Goal: Information Seeking & Learning: Learn about a topic

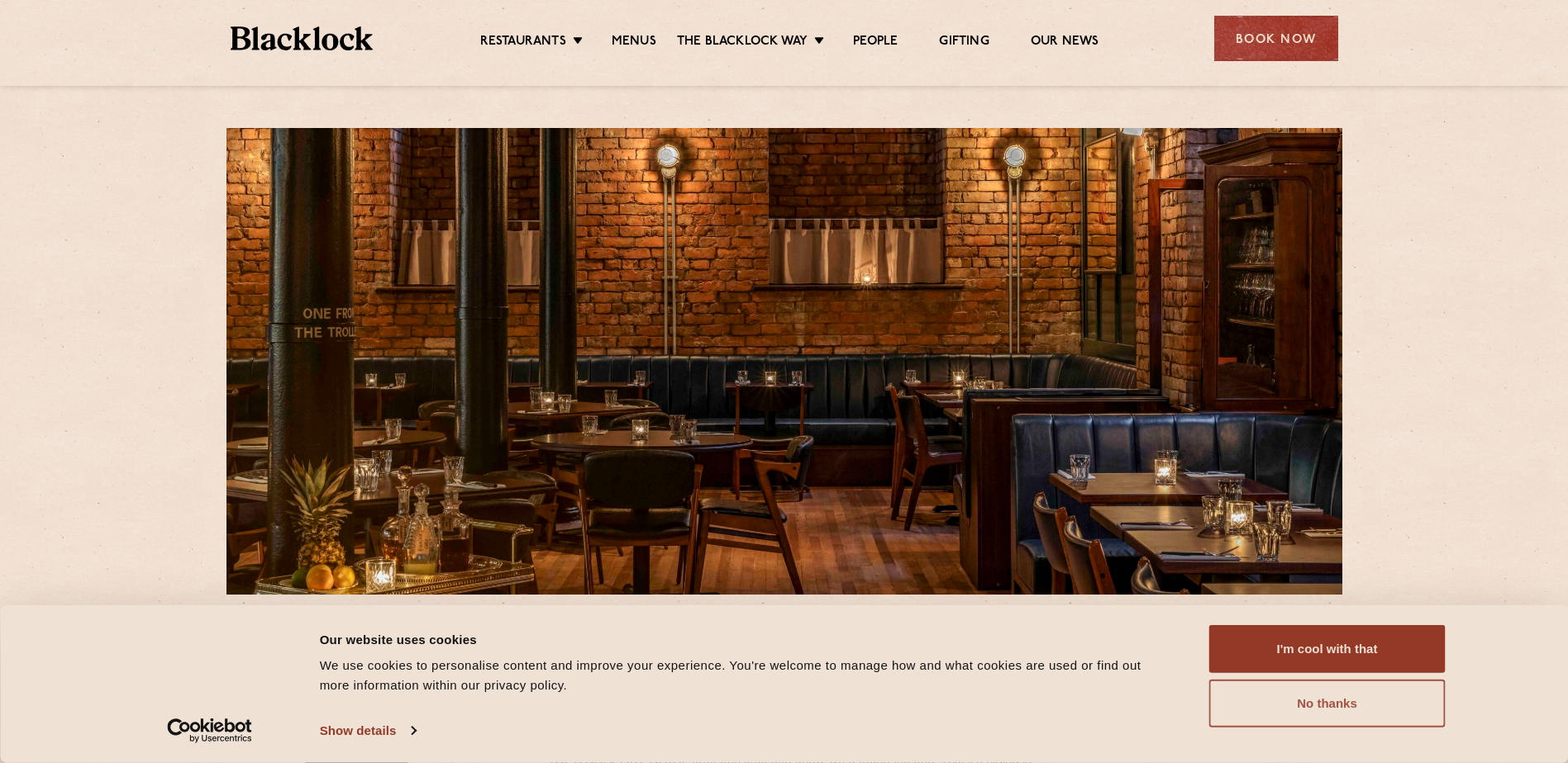
click at [1321, 720] on button "No thanks" at bounding box center [1327, 704] width 236 height 48
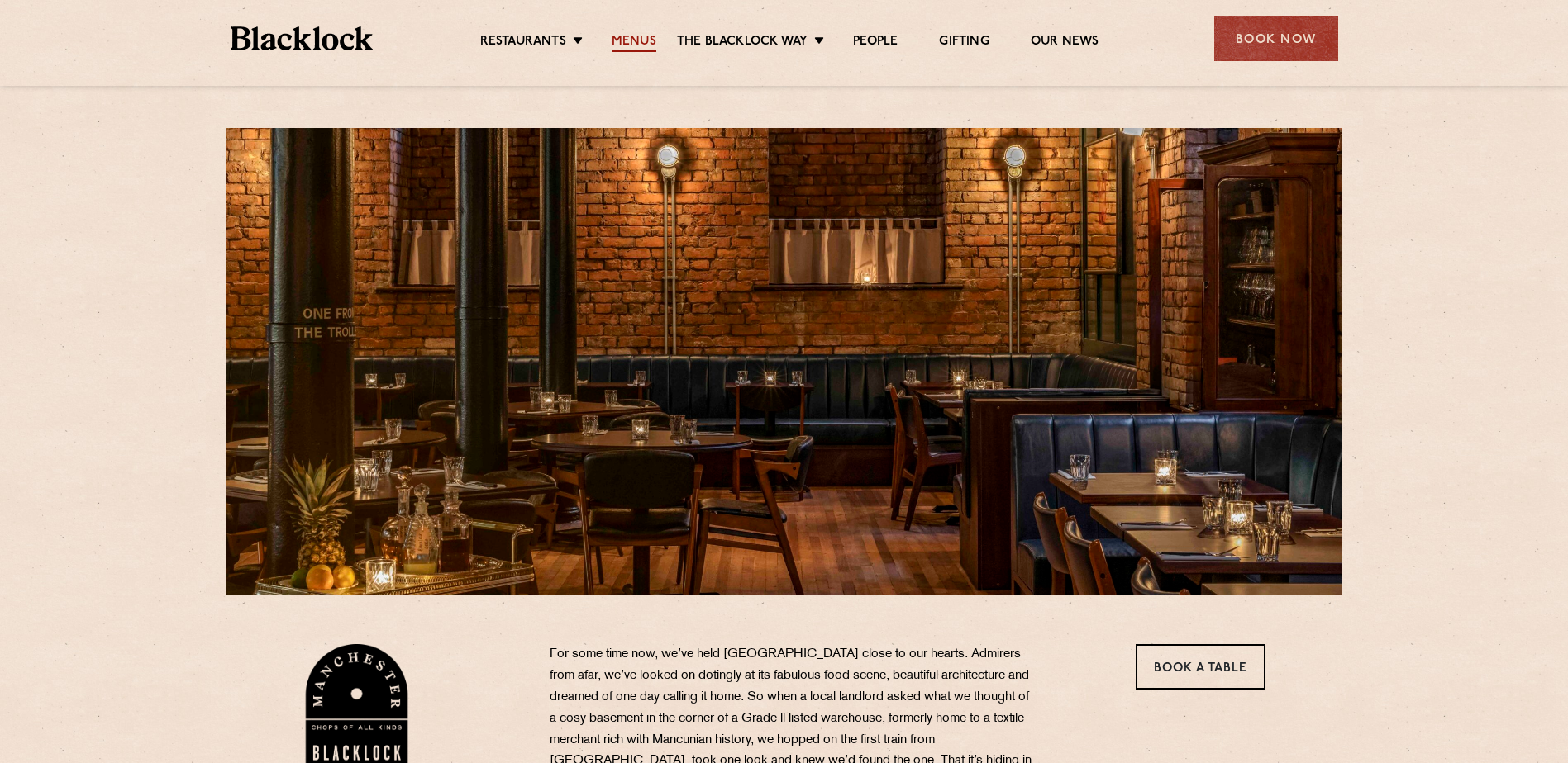
click at [626, 39] on link "Menus" at bounding box center [634, 42] width 45 height 18
click at [637, 42] on link "Menus" at bounding box center [634, 42] width 45 height 18
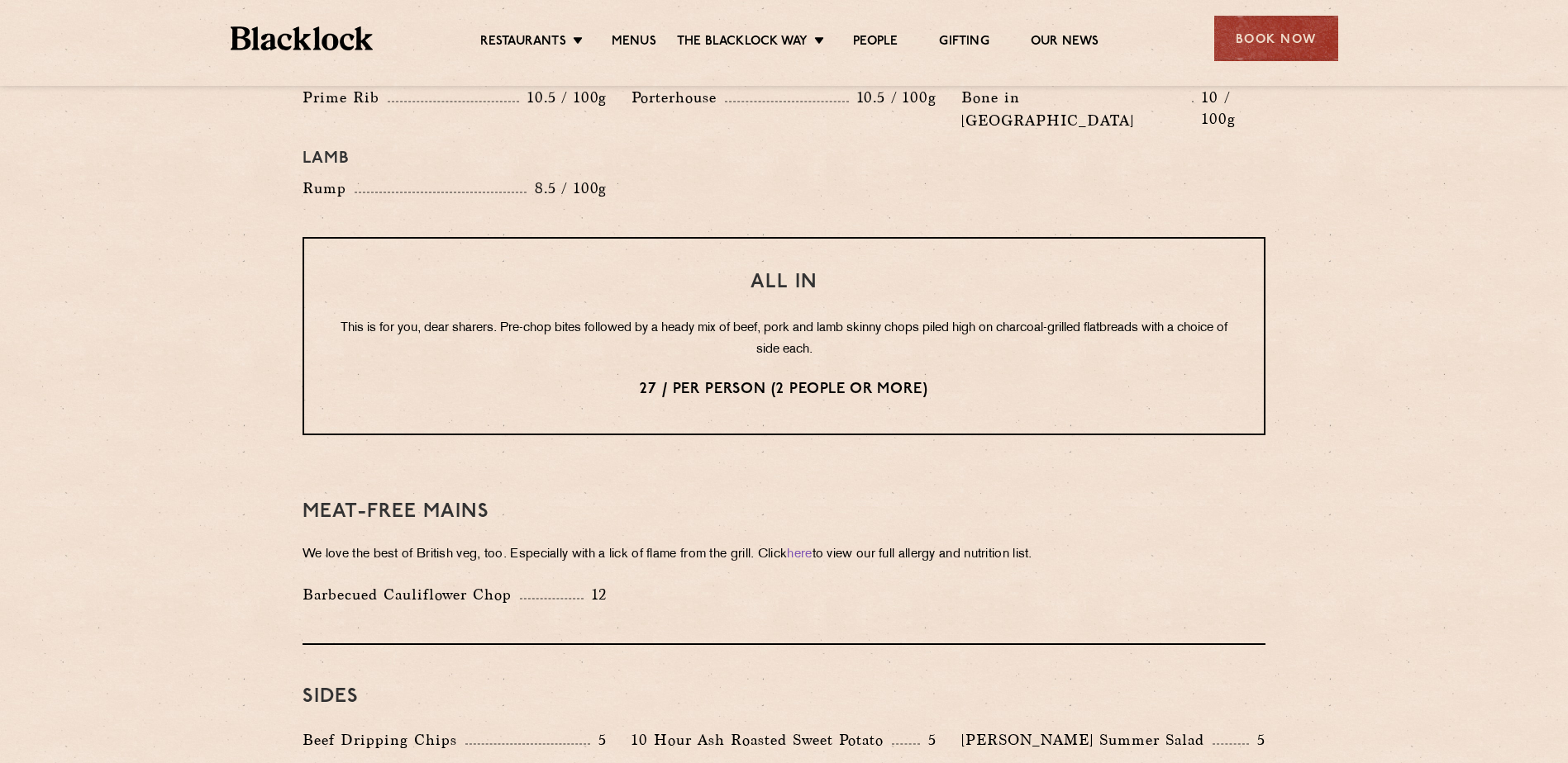
scroll to position [1643, 0]
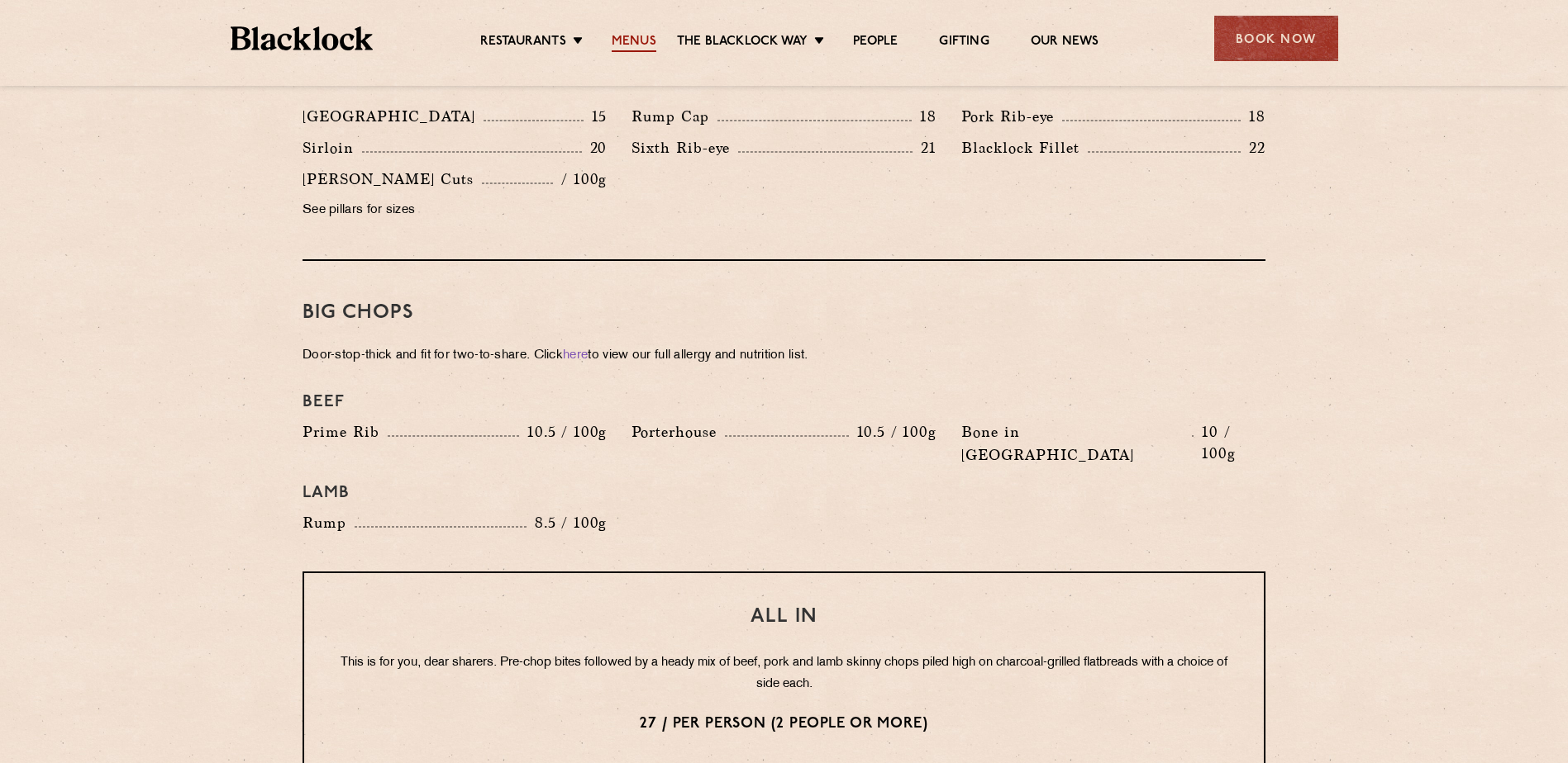
click at [647, 40] on link "Menus" at bounding box center [634, 42] width 45 height 18
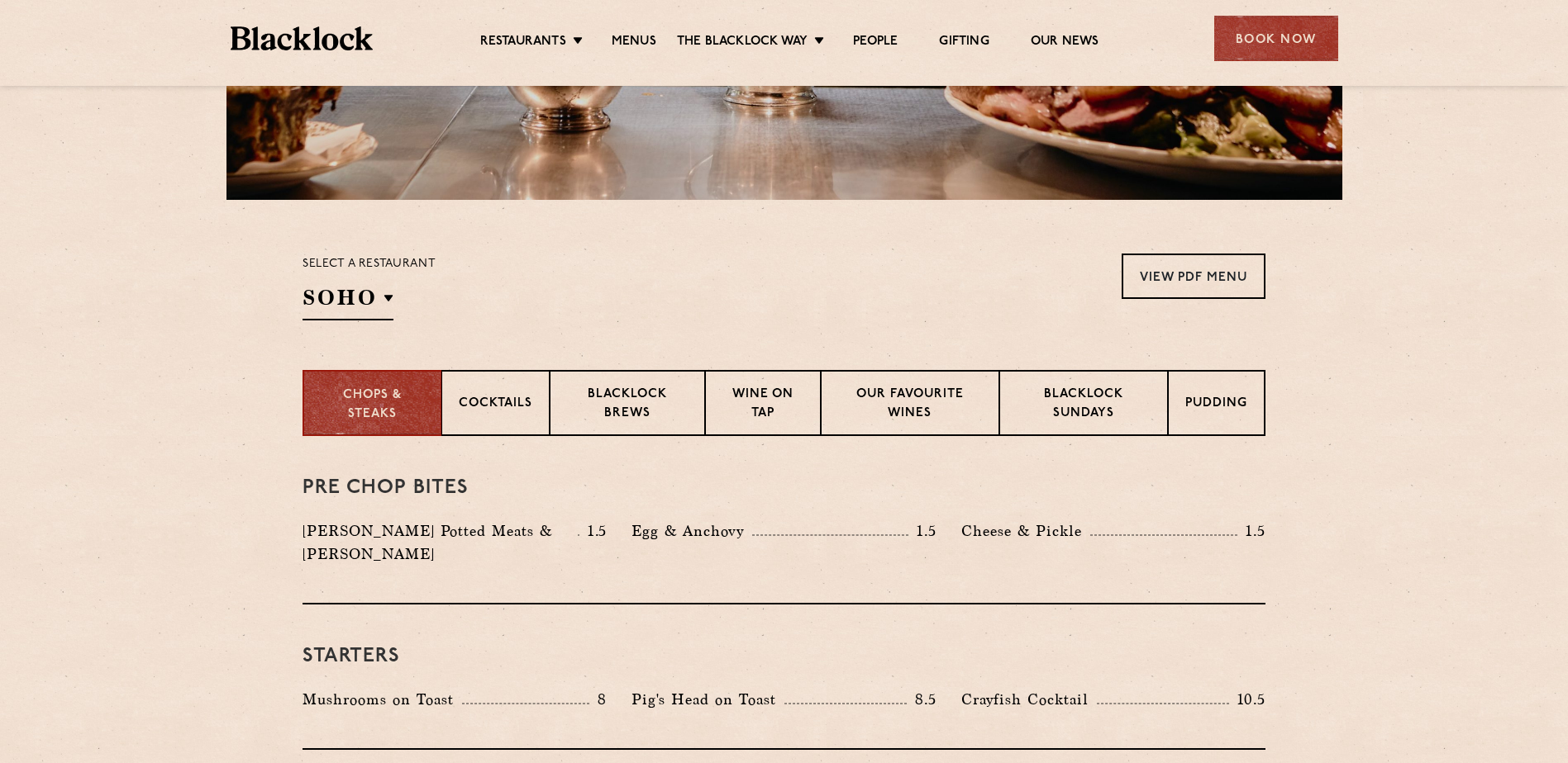
scroll to position [496, 0]
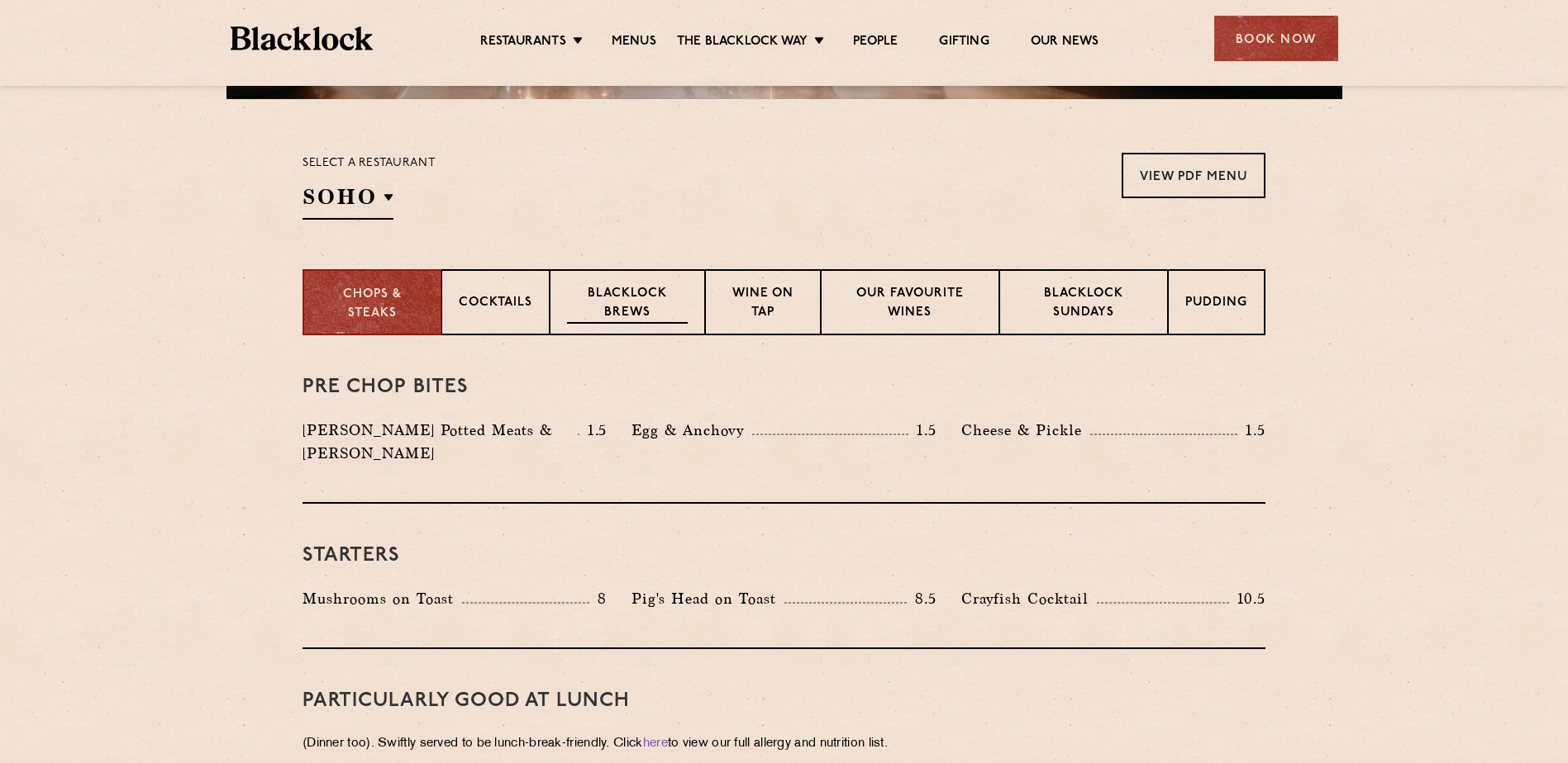
click at [604, 301] on p "Blacklock Brews" at bounding box center [628, 304] width 120 height 39
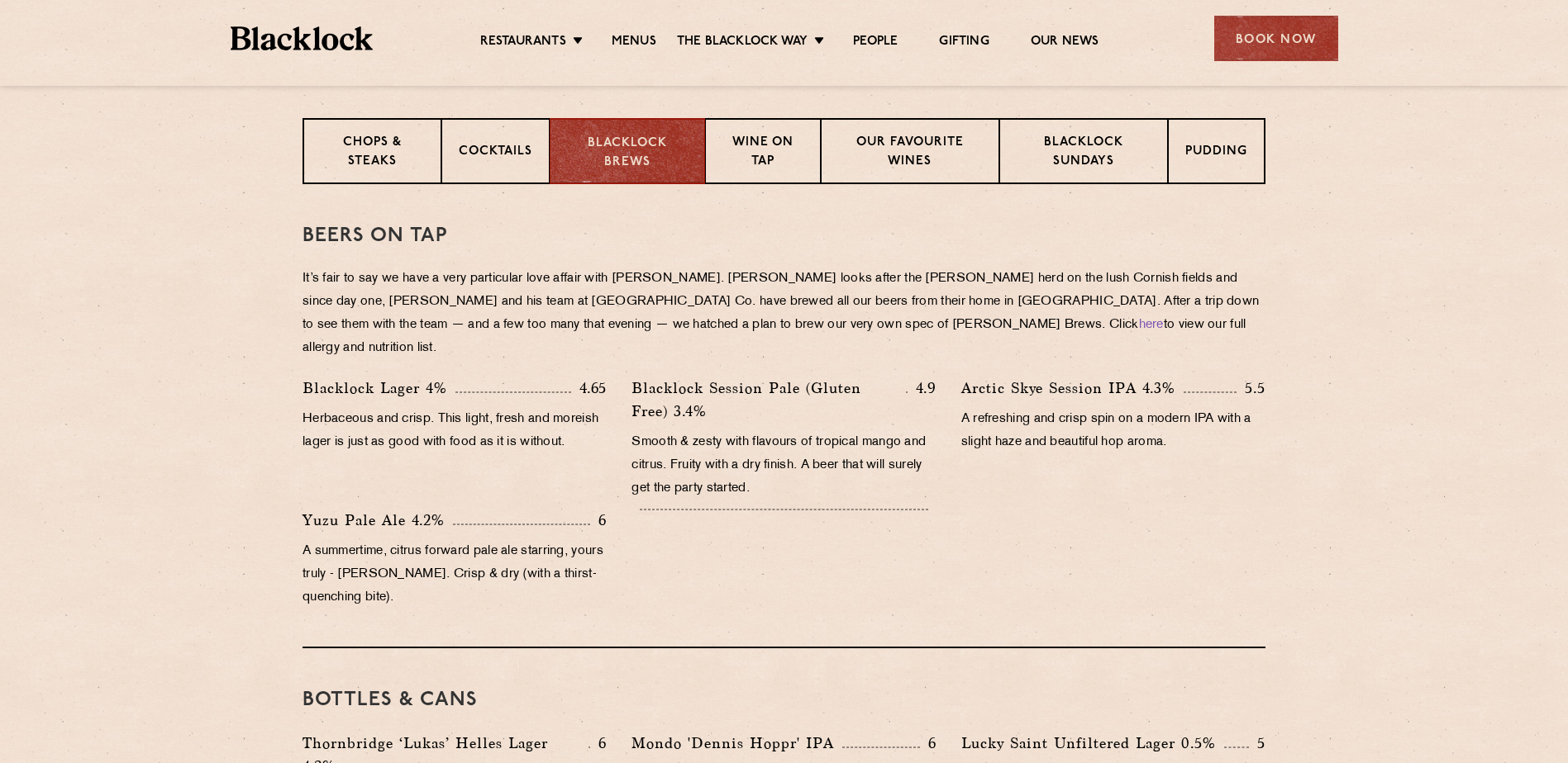
scroll to position [661, 0]
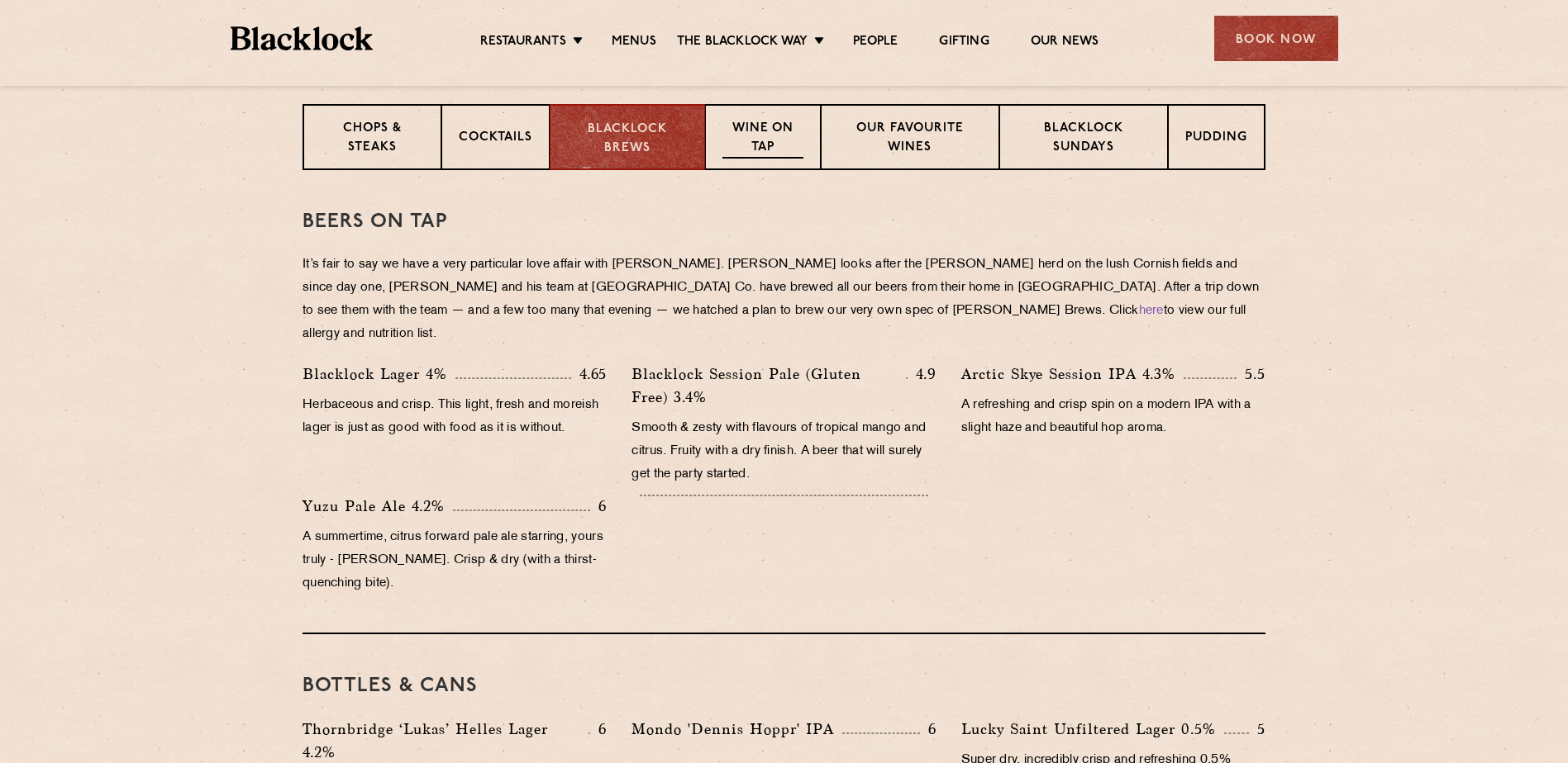
click at [759, 144] on p "Wine on Tap" at bounding box center [763, 138] width 81 height 39
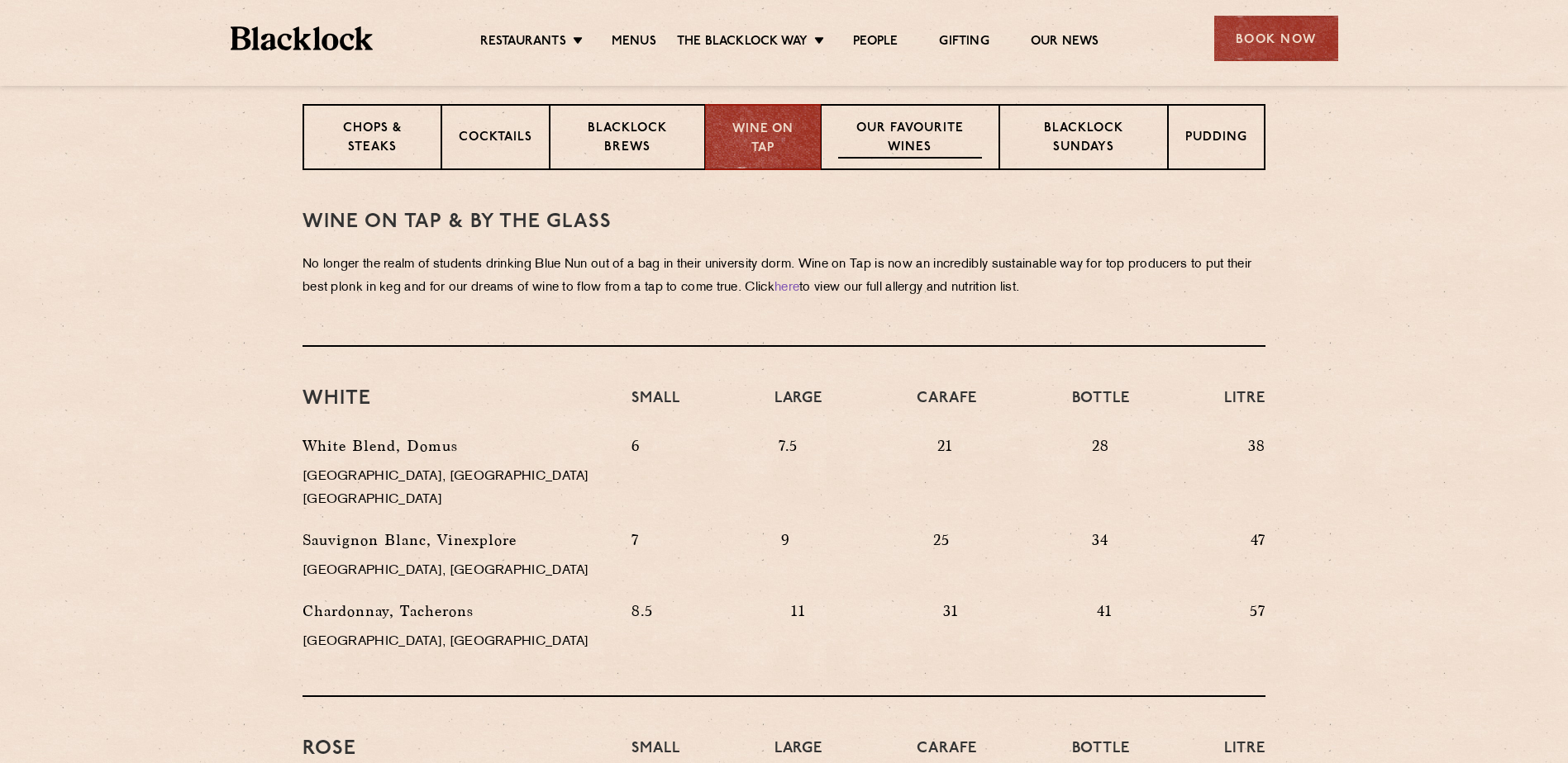
click at [918, 143] on p "Our favourite wines" at bounding box center [910, 138] width 143 height 39
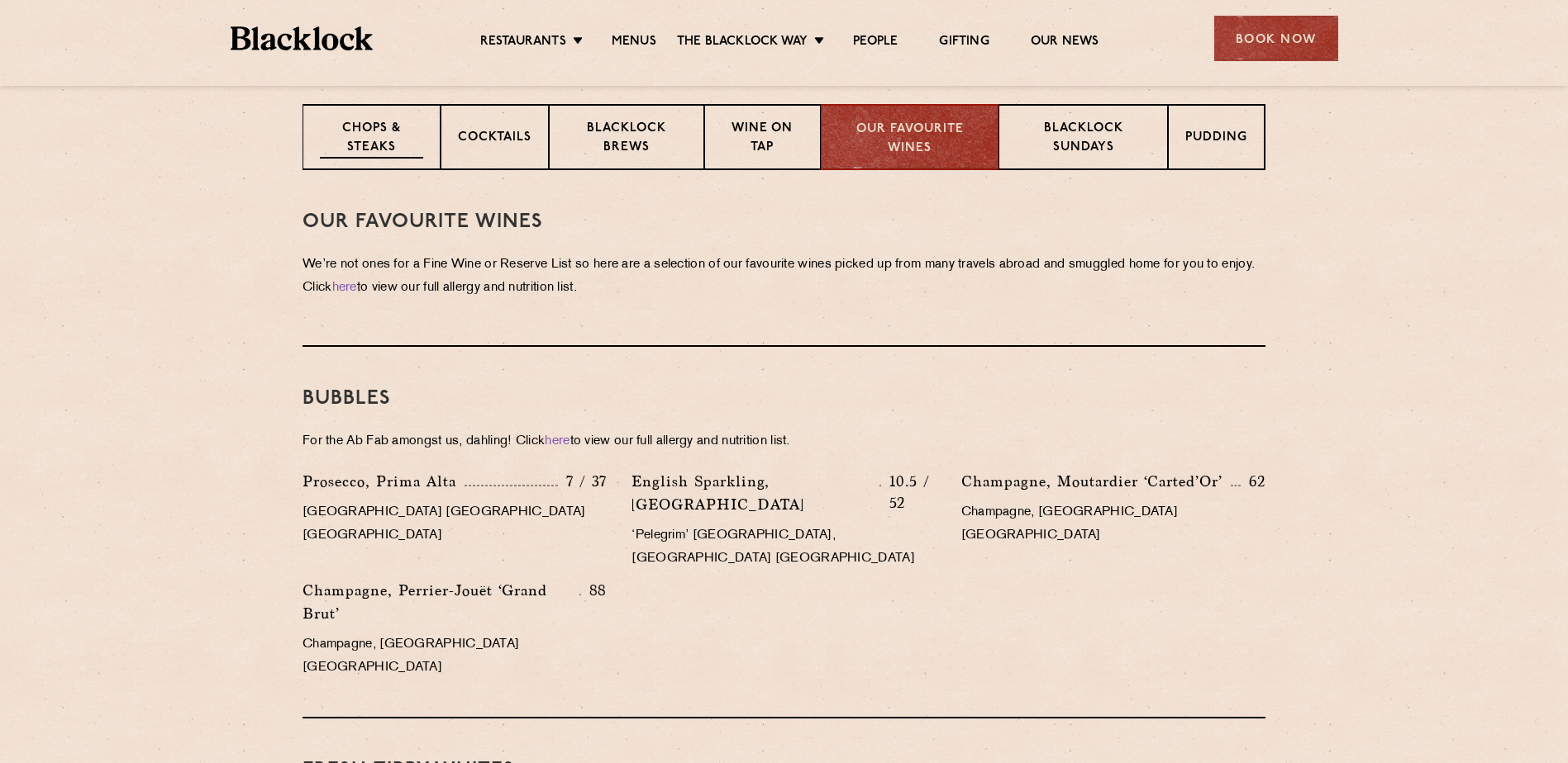
click at [397, 125] on p "Chops & Steaks" at bounding box center [372, 138] width 103 height 39
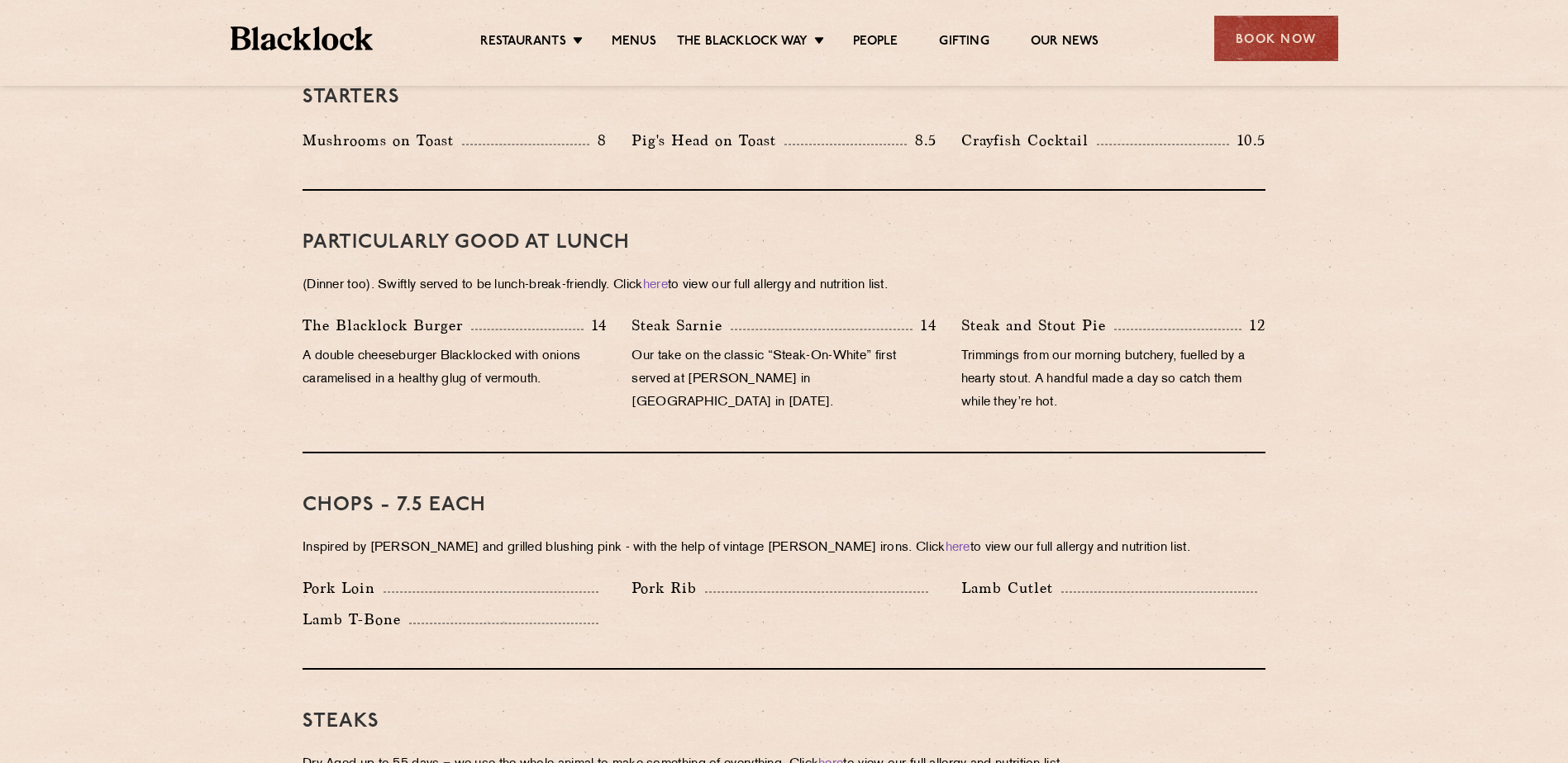
scroll to position [991, 0]
